Goal: Information Seeking & Learning: Check status

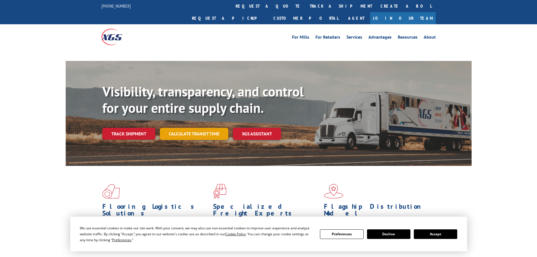
click at [183, 128] on link "Calculate transit time" at bounding box center [194, 134] width 69 height 12
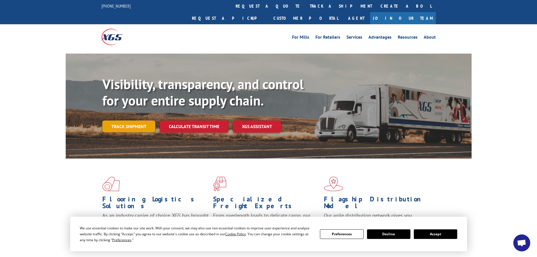
click at [127, 120] on link "Track shipment" at bounding box center [128, 126] width 53 height 12
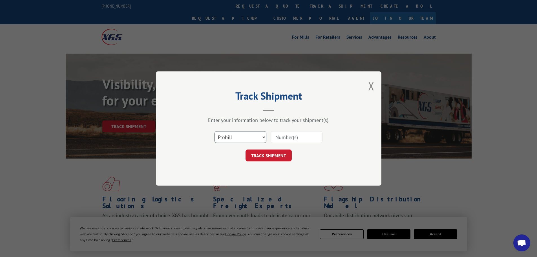
click at [247, 136] on select "Select category... Probill BOL PO" at bounding box center [241, 137] width 52 height 12
select select "bol"
click at [215, 131] on select "Select category... Probill BOL PO" at bounding box center [241, 137] width 52 height 12
click at [289, 133] on input at bounding box center [297, 137] width 52 height 12
type input "54393811"
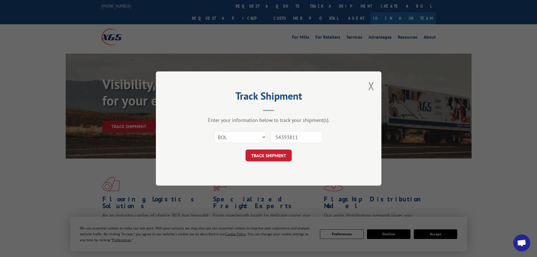
click button "TRACK SHIPMENT" at bounding box center [269, 155] width 46 height 12
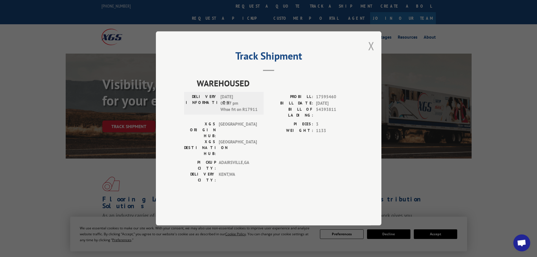
click at [372, 53] on button "Close modal" at bounding box center [371, 45] width 6 height 15
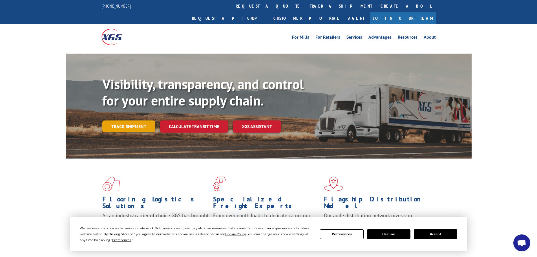
click at [130, 120] on link "Track shipment" at bounding box center [128, 126] width 53 height 12
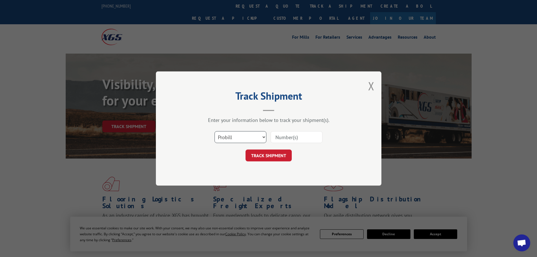
click at [228, 137] on select "Select category... Probill BOL PO" at bounding box center [241, 137] width 52 height 12
select select "bol"
click at [215, 131] on select "Select category... Probill BOL PO" at bounding box center [241, 137] width 52 height 12
click at [290, 137] on input at bounding box center [297, 137] width 52 height 12
type input "54403874"
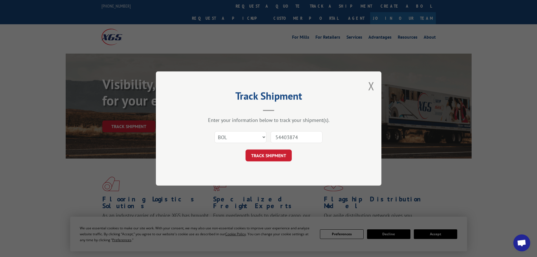
click button "TRACK SHIPMENT" at bounding box center [269, 155] width 46 height 12
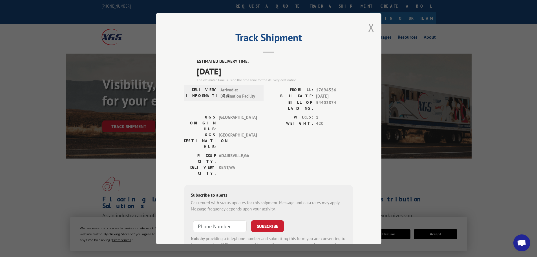
click at [368, 25] on button "Close modal" at bounding box center [371, 27] width 6 height 15
